Goal: Task Accomplishment & Management: Manage account settings

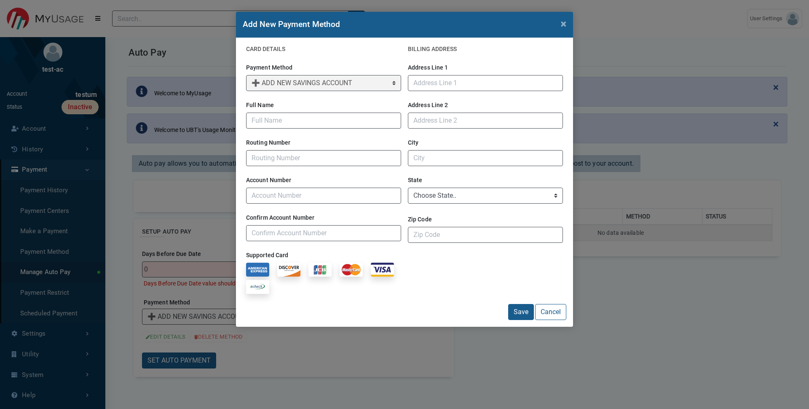
click at [553, 317] on button "Cancel" at bounding box center [550, 312] width 31 height 16
select select "default"
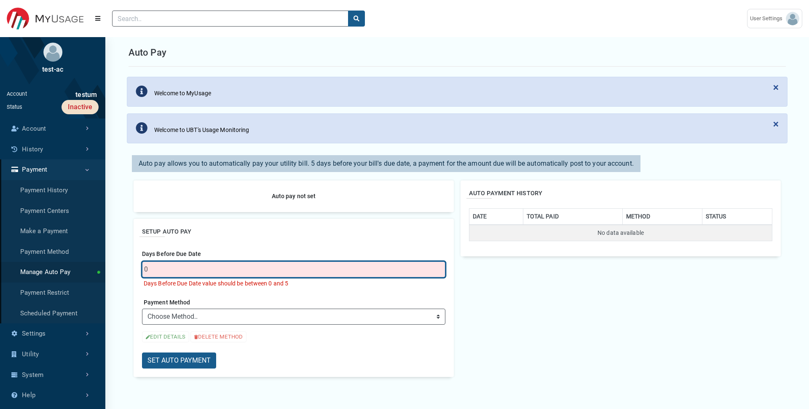
click at [186, 274] on input "0" at bounding box center [294, 269] width 304 height 16
type input "4"
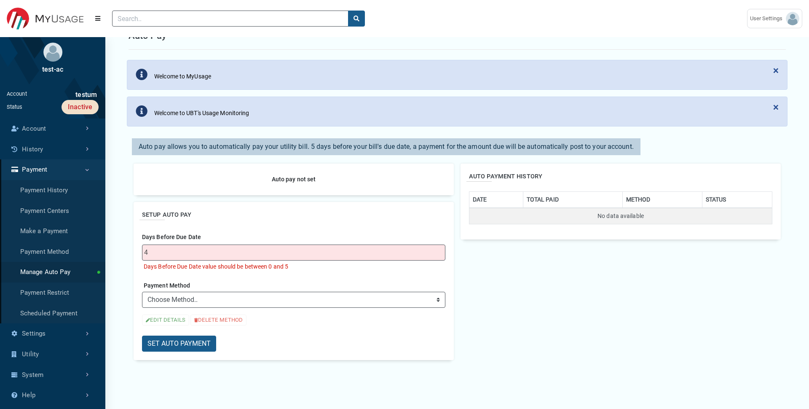
scroll to position [0, 0]
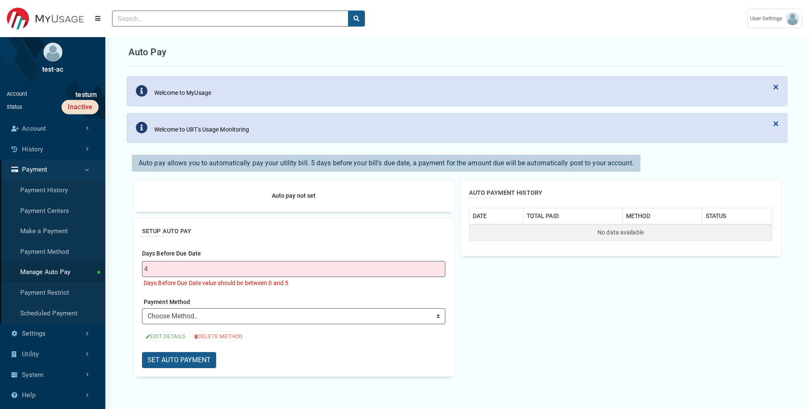
click at [265, 235] on h2 "SETUP AUTO PAY" at bounding box center [294, 231] width 304 height 9
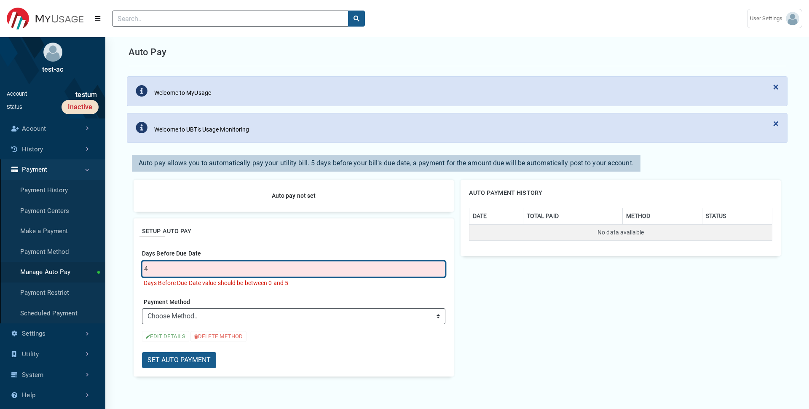
click at [191, 274] on input "4" at bounding box center [294, 269] width 304 height 16
click at [169, 269] on input "40" at bounding box center [294, 269] width 304 height 16
type input "4"
type input "1"
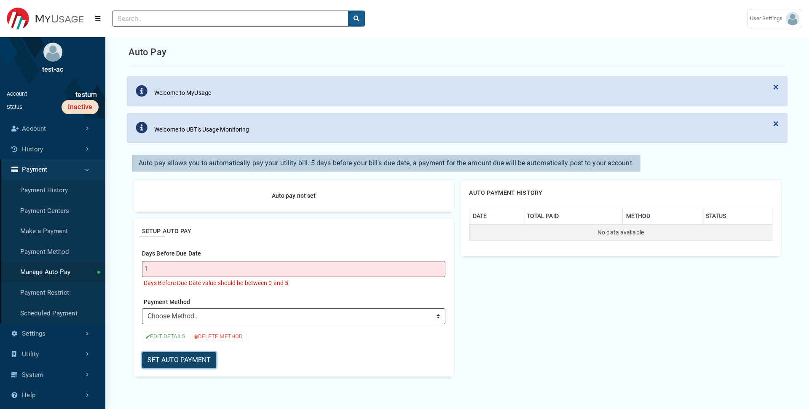
click at [183, 361] on button "SET AUTO PAYMENT" at bounding box center [179, 360] width 74 height 16
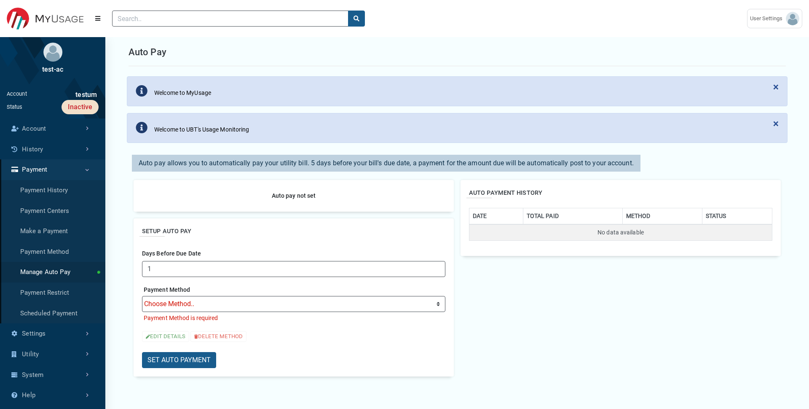
click at [244, 287] on div "Payment Method Choose Method.. ➕ ADD NEW CARD ➕ ADD NEW SAVINGS ACCOUNT ➕ ADD N…" at bounding box center [294, 304] width 304 height 40
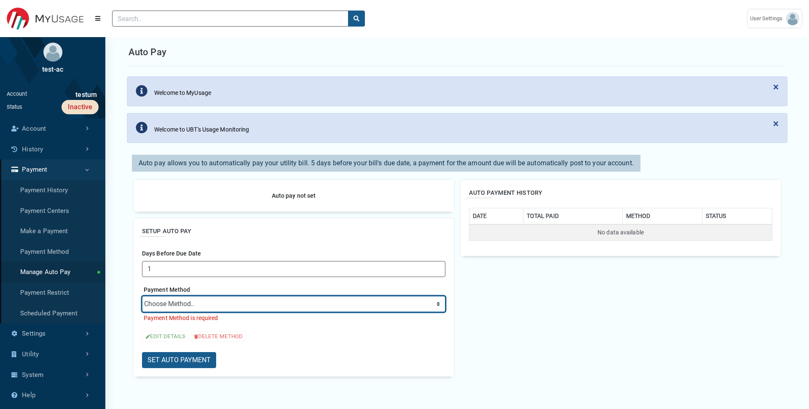
select select "credit"
click option "➕ ADD NEW CARD" at bounding box center [0, 0] width 0 height 0
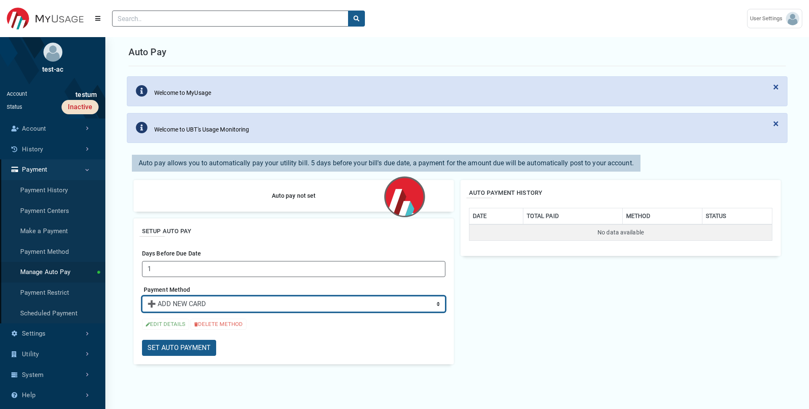
scroll to position [0, 0]
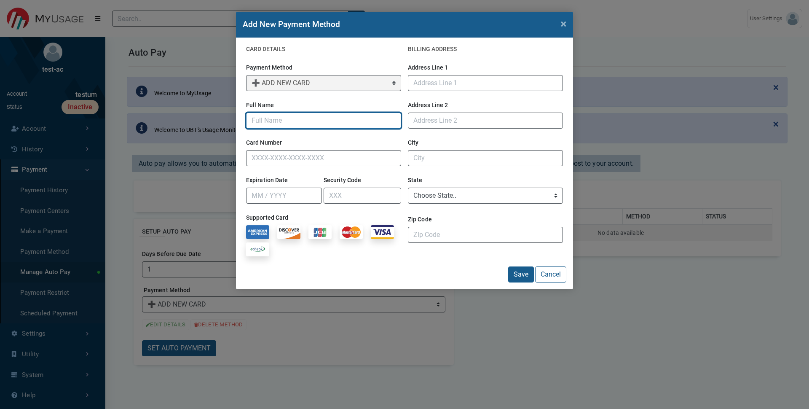
click at [277, 125] on input "Full Name" at bounding box center [323, 121] width 155 height 16
type input "Test"
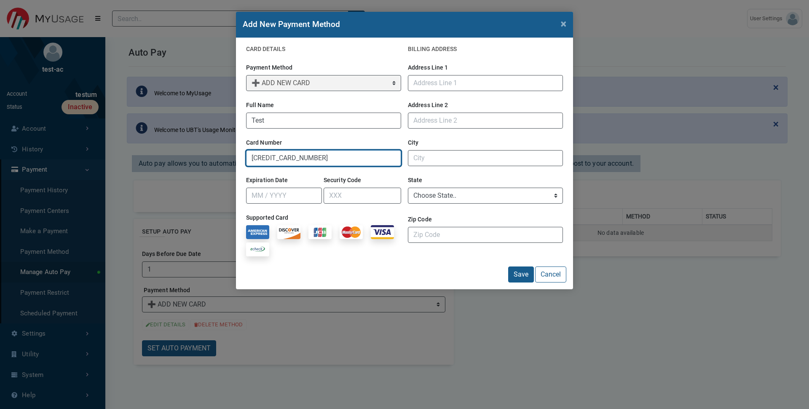
type input "[CREDIT_CARD_NUMBER]"
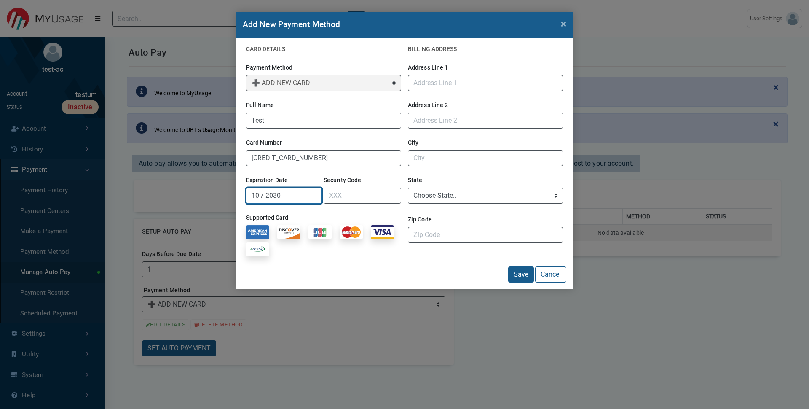
type input "10 / 2030"
type input "123"
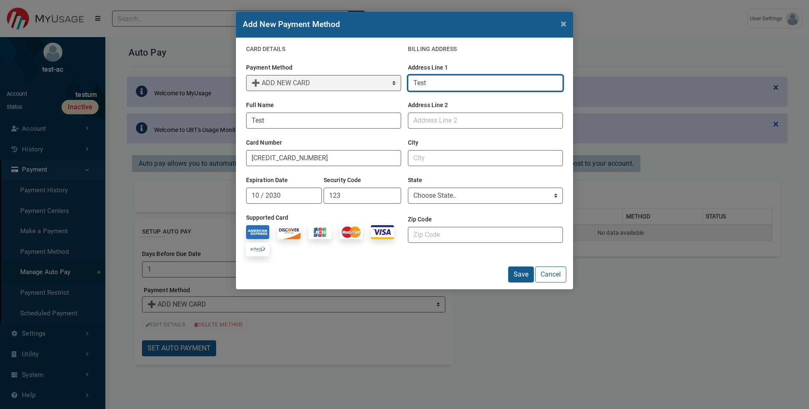
type input "Test"
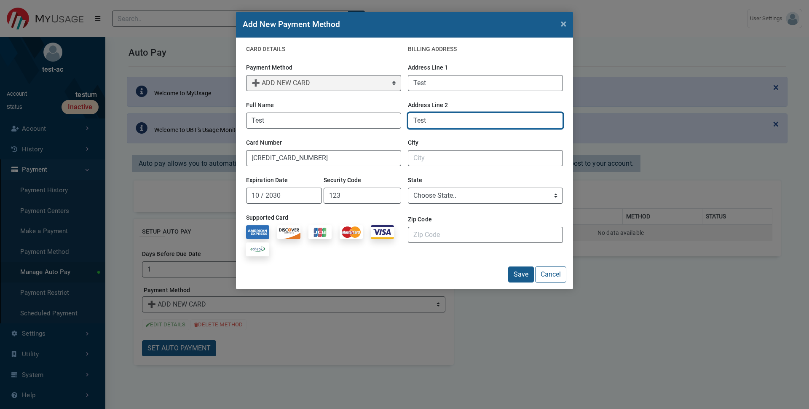
type input "Test"
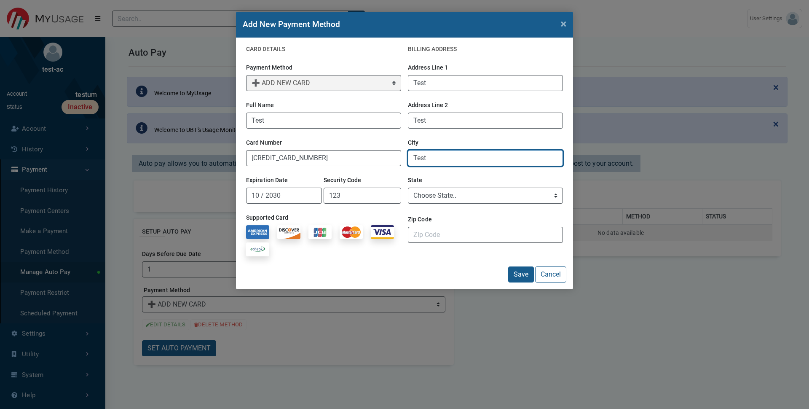
type input "Test"
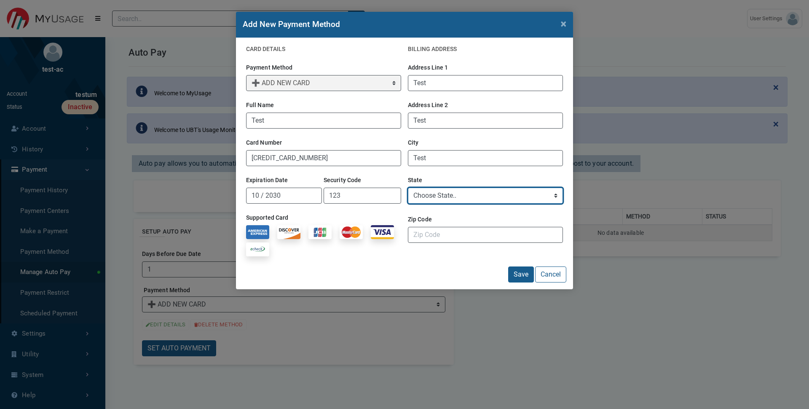
select select "TN"
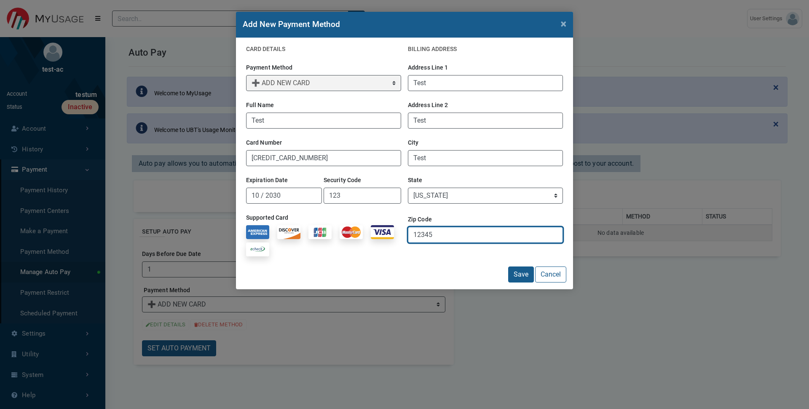
type input "12345"
click at [465, 274] on div "Save Cancel" at bounding box center [405, 274] width 324 height 16
click at [515, 282] on button "Save" at bounding box center [521, 274] width 26 height 16
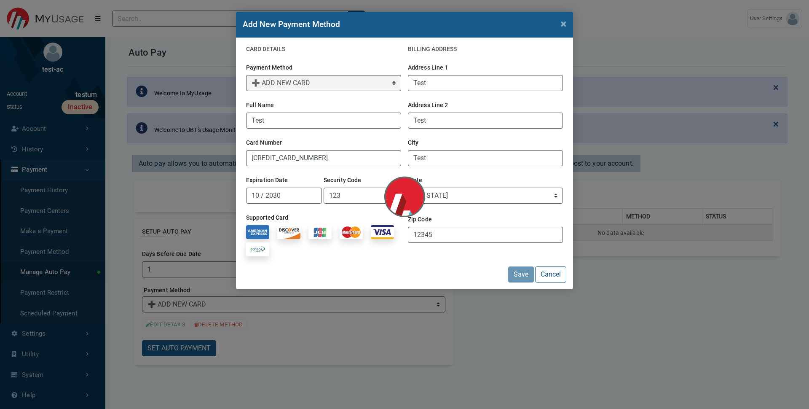
select select "1ab8c232-5dae-40ed-bd16-30f380489ec7"
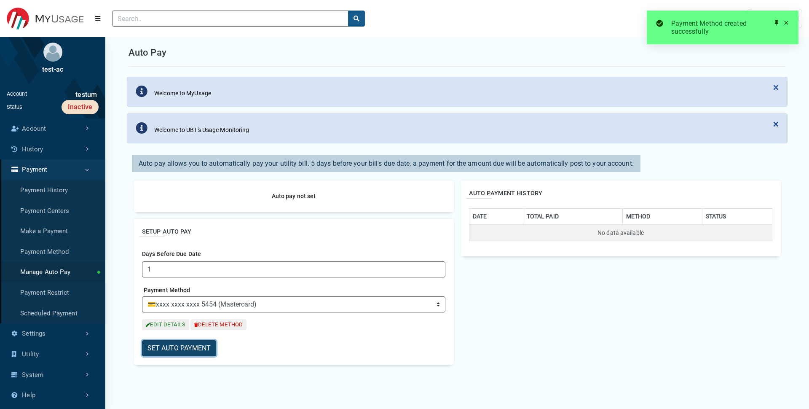
click at [188, 351] on button "SET AUTO PAYMENT" at bounding box center [179, 348] width 74 height 16
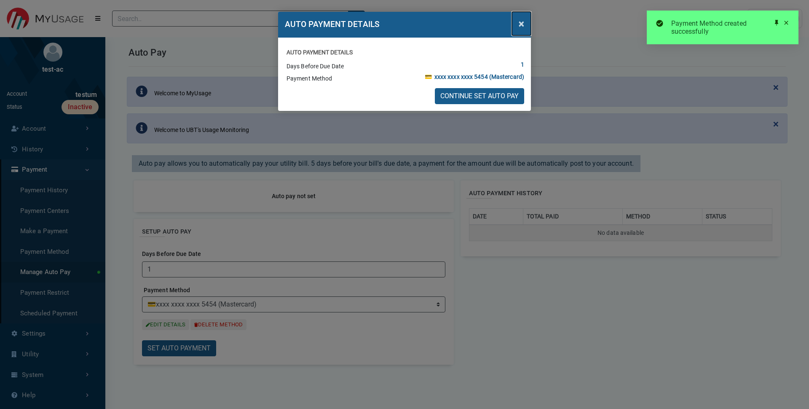
click at [522, 25] on span "×" at bounding box center [521, 24] width 5 height 12
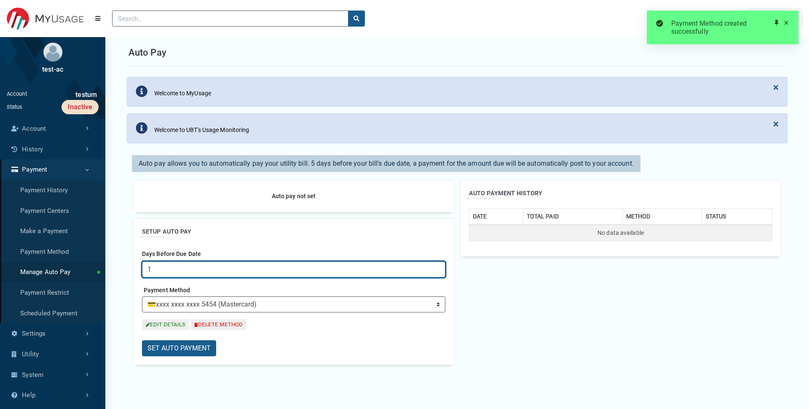
click at [193, 267] on input "1" at bounding box center [294, 269] width 304 height 16
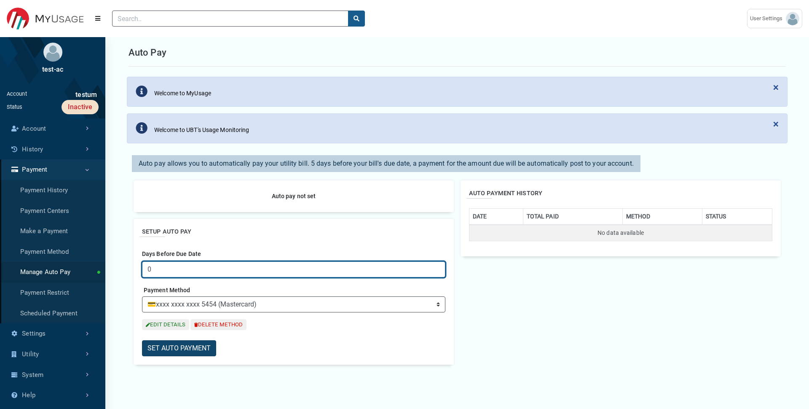
type input "0"
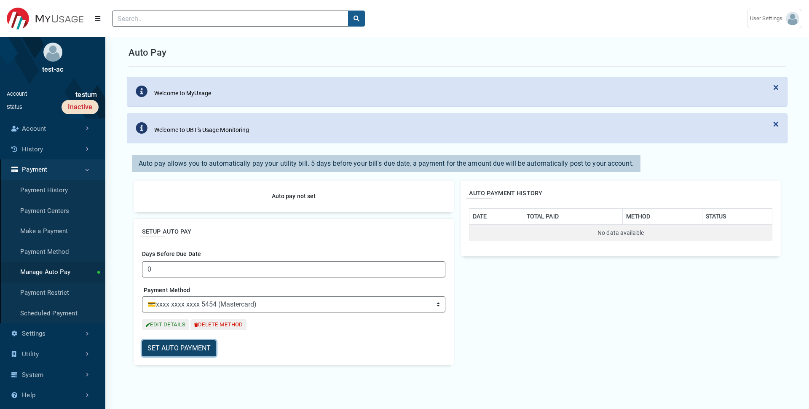
click at [171, 354] on button "SET AUTO PAYMENT" at bounding box center [179, 348] width 74 height 16
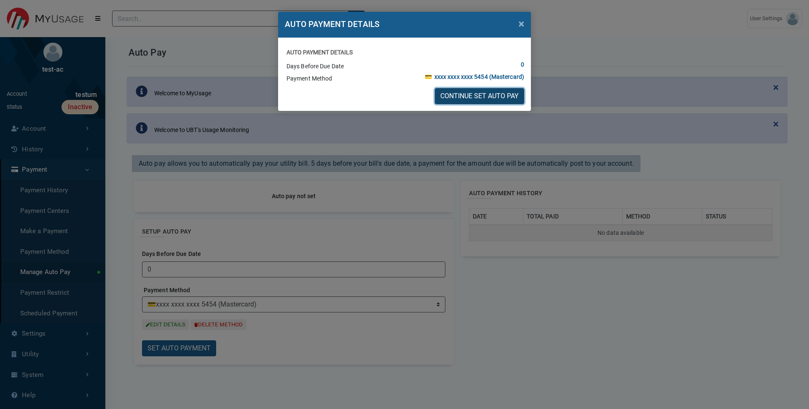
click at [465, 97] on button "CONTINUE SET AUTO PAY" at bounding box center [479, 96] width 89 height 16
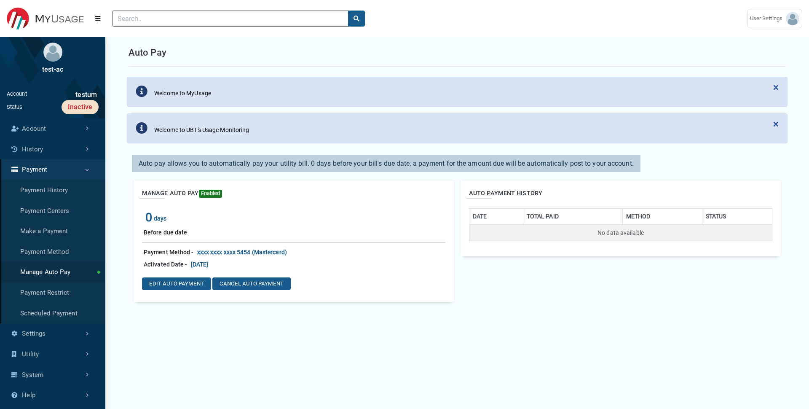
scroll to position [75, 0]
